Goal: Task Accomplishment & Management: Manage account settings

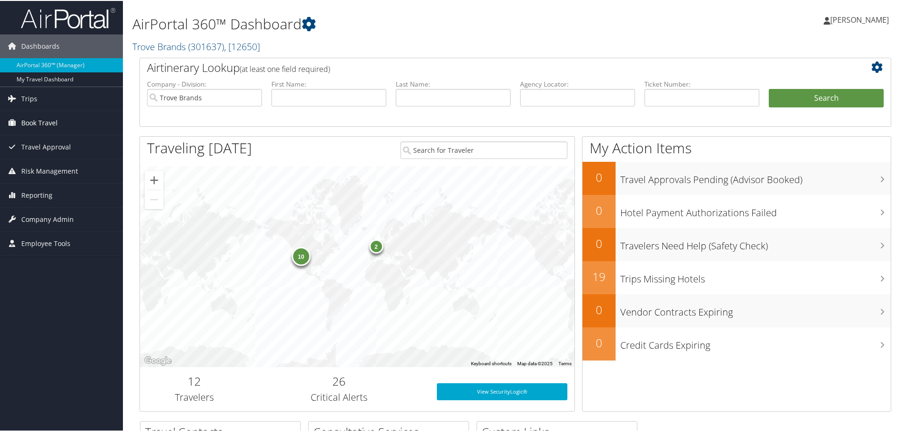
click at [62, 119] on link "Book Travel" at bounding box center [61, 122] width 123 height 24
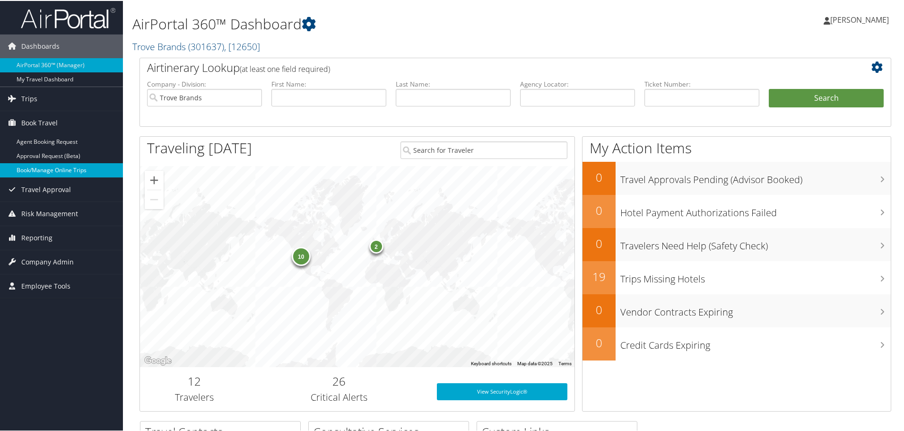
click at [53, 168] on link "Book/Manage Online Trips" at bounding box center [61, 169] width 123 height 14
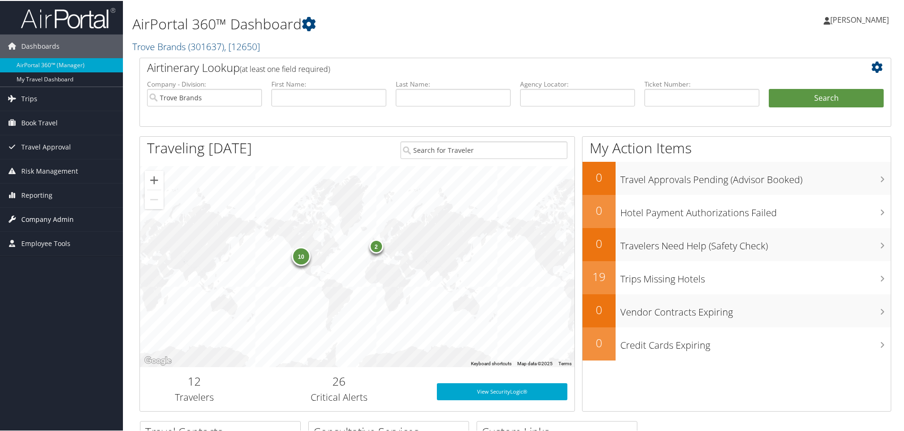
click at [44, 216] on span "Company Admin" at bounding box center [47, 219] width 52 height 24
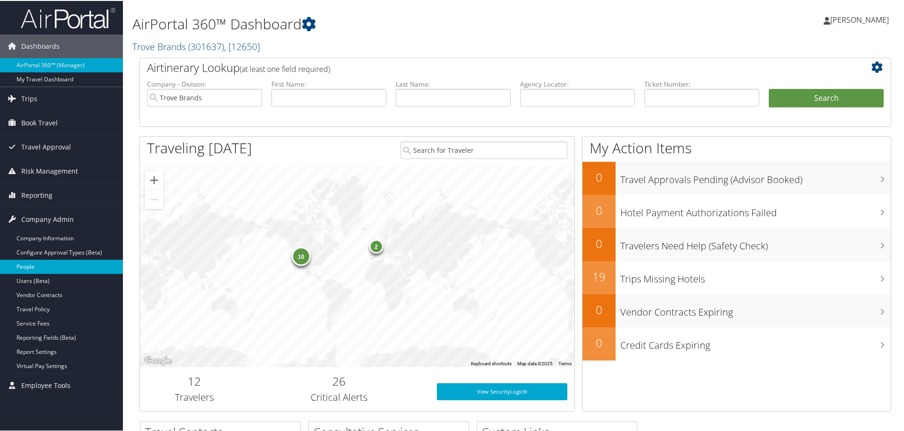
click at [43, 262] on link "People" at bounding box center [61, 266] width 123 height 14
